Goal: Find specific page/section: Find specific page/section

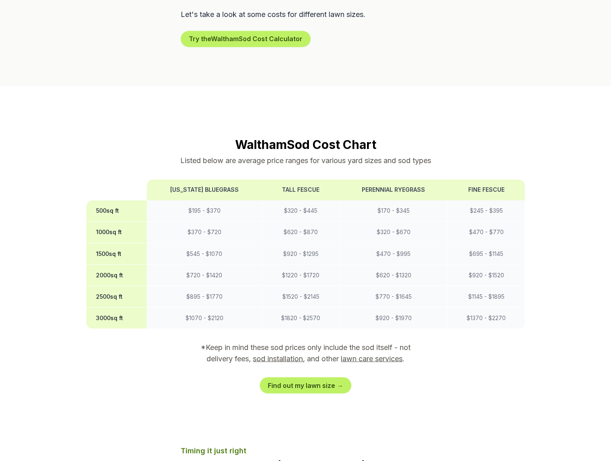
scroll to position [727, 0]
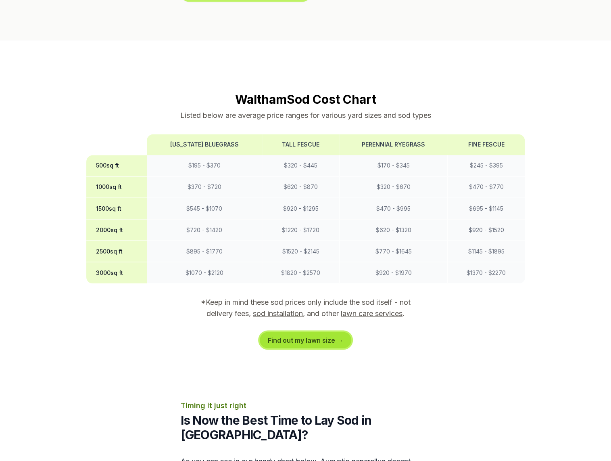
click at [323, 332] on link "Find out my lawn size →" at bounding box center [306, 340] width 92 height 16
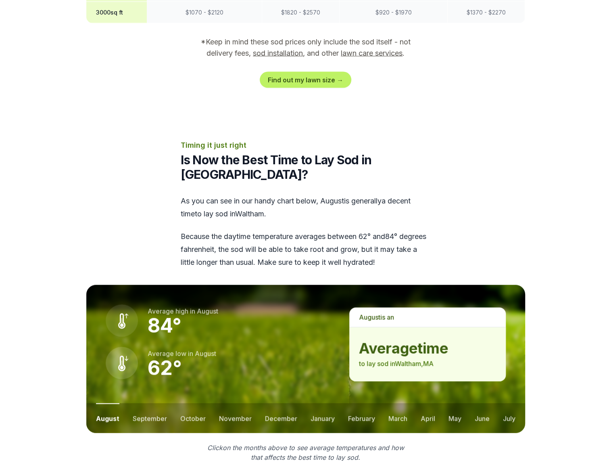
scroll to position [1049, 0]
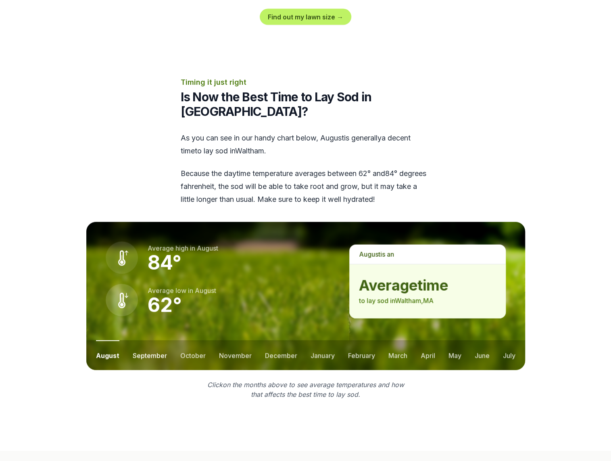
click at [162, 340] on button "september" at bounding box center [150, 355] width 34 height 30
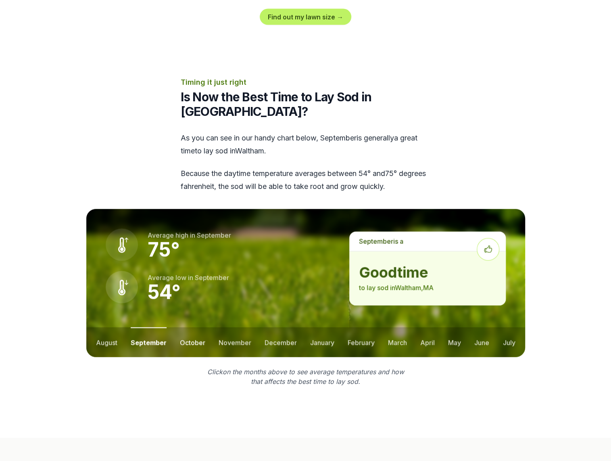
click at [195, 327] on button "october" at bounding box center [192, 342] width 25 height 30
click at [227, 327] on button "november" at bounding box center [235, 342] width 33 height 30
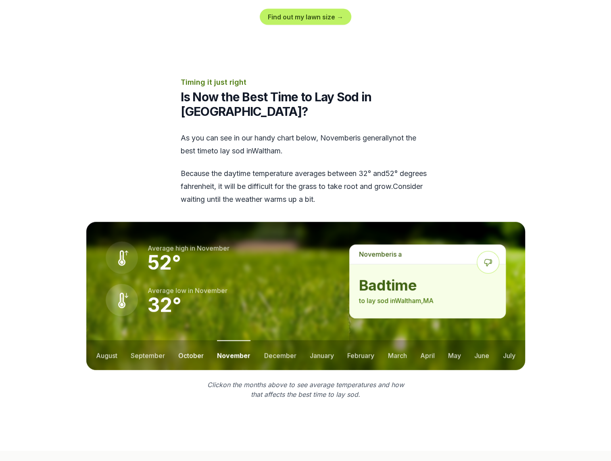
click at [194, 340] on button "october" at bounding box center [190, 355] width 25 height 30
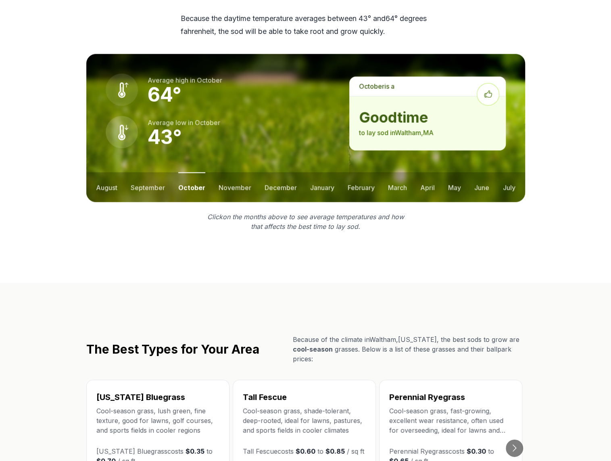
scroll to position [1292, 0]
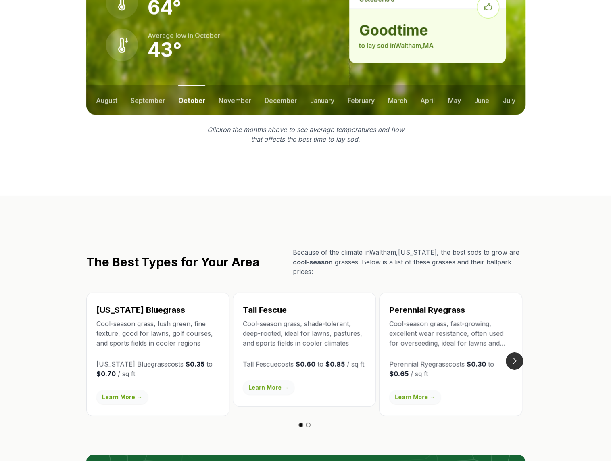
click at [515, 352] on button "Go to next slide" at bounding box center [514, 360] width 17 height 17
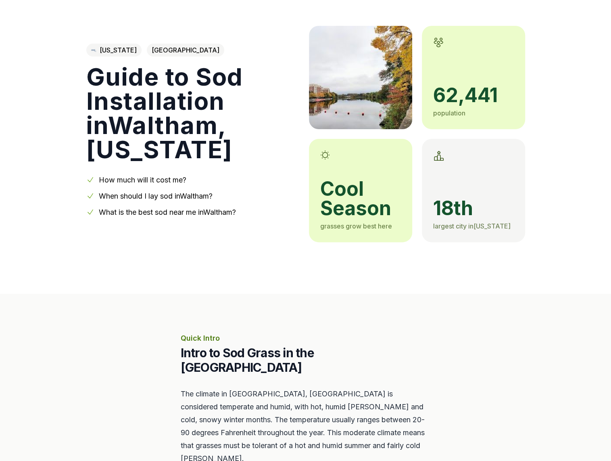
scroll to position [0, 0]
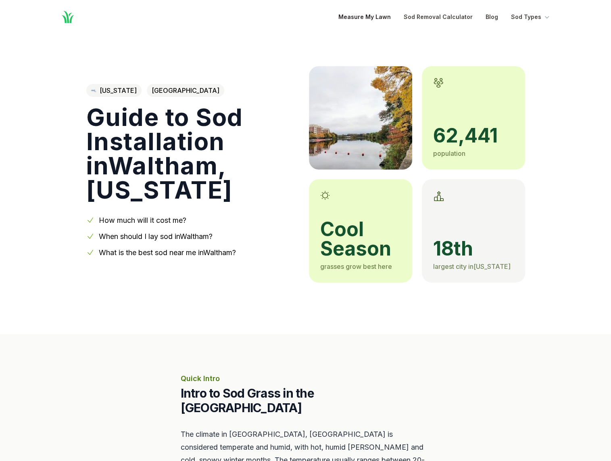
click at [376, 17] on link "Measure My Lawn" at bounding box center [365, 17] width 52 height 10
